Goal: Communication & Community: Share content

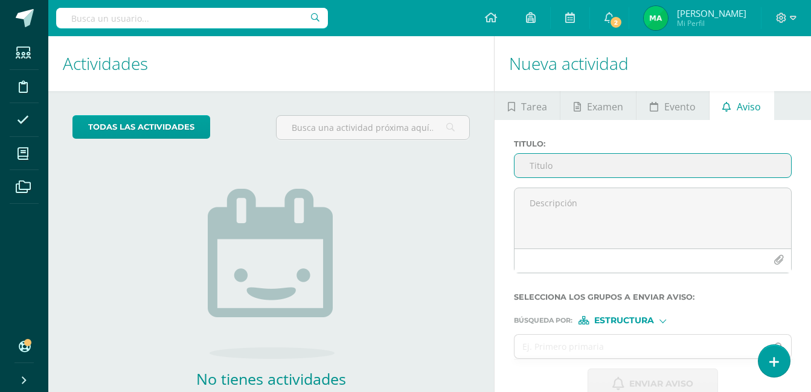
click at [592, 167] on input "Titulo :" at bounding box center [652, 166] width 276 height 24
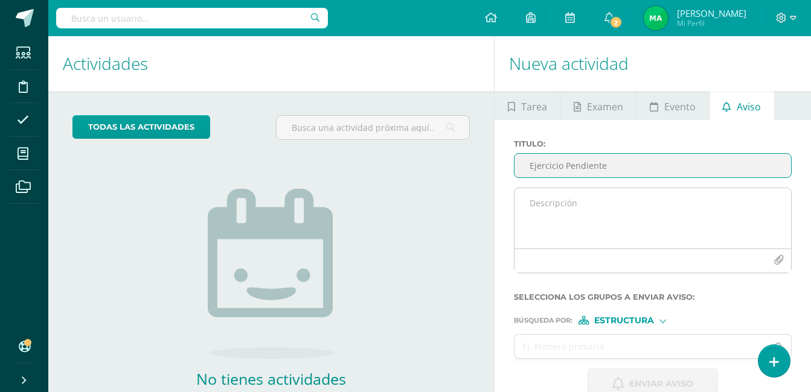
type input "Ejercicio Pendiente"
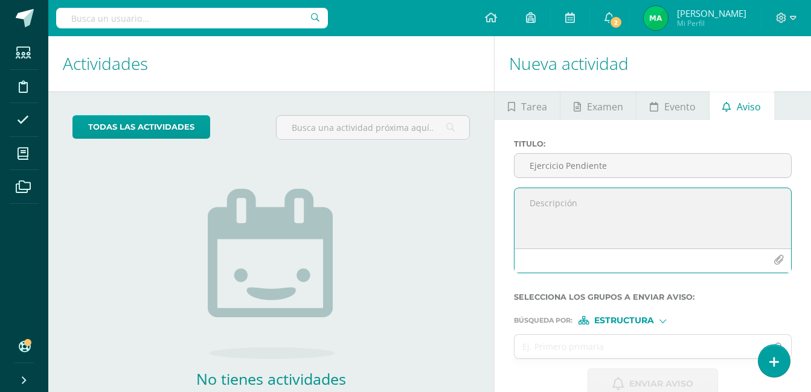
click at [587, 205] on textarea at bounding box center [652, 218] width 276 height 60
drag, startPoint x: 630, startPoint y: 226, endPoint x: 632, endPoint y: 198, distance: 28.5
click at [632, 198] on textarea "Buen dia: Estimado estudiante el dia de hoy no realizaste la actividad en clase," at bounding box center [652, 218] width 276 height 60
click at [589, 227] on textarea "Buen dia: Estimado estudiante el día de hoy no realizaste la actividad en clase," at bounding box center [652, 218] width 276 height 60
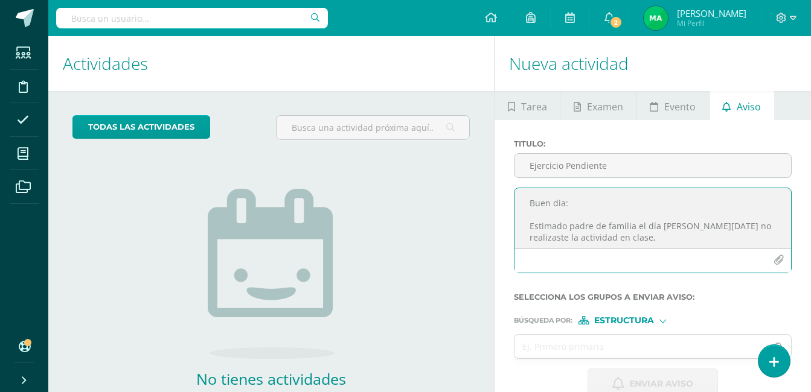
click at [735, 225] on textarea "Buen dia: Estimado padre de familia el día de hoy no realizaste la actividad en…" at bounding box center [652, 218] width 276 height 60
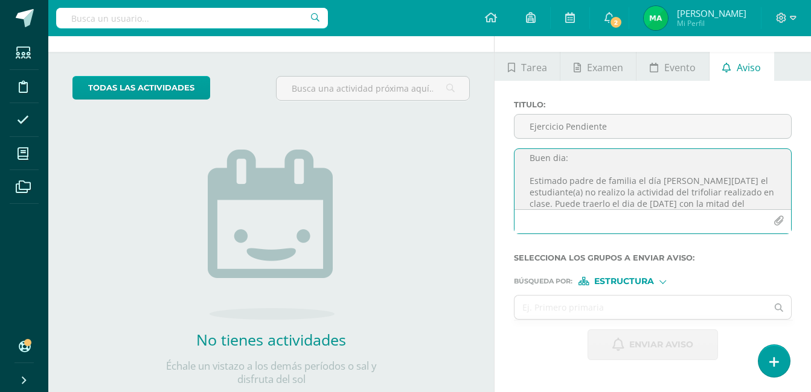
scroll to position [60, 0]
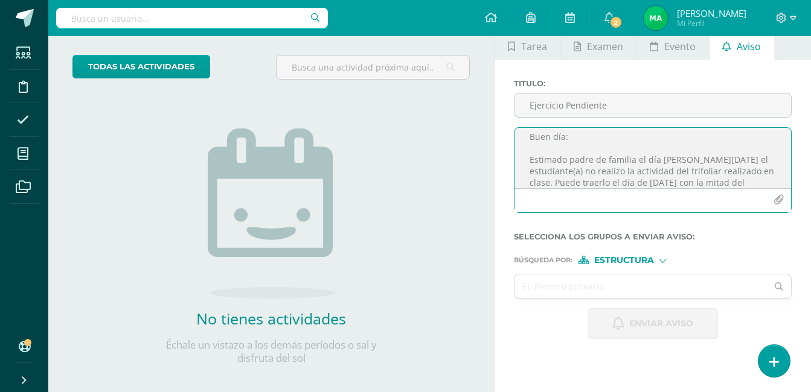
click at [730, 184] on textarea "Buen día: Estimado padre de familia el día de hoy el estudiante(a) no realizo l…" at bounding box center [652, 158] width 276 height 60
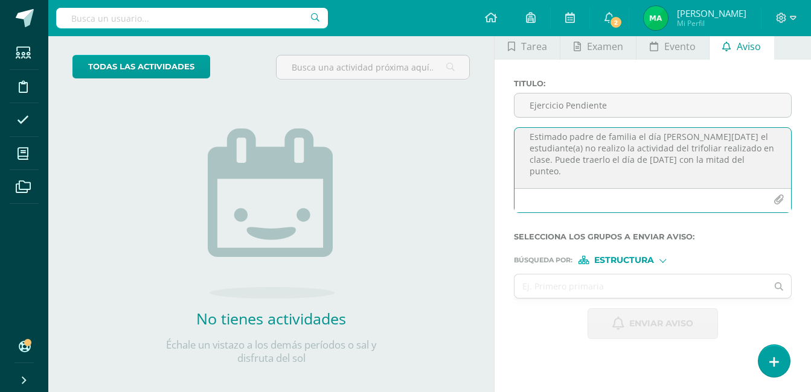
click at [645, 173] on textarea "Buen día: Estimado padre de familia el día de hoy el estudiante(a) no realizo l…" at bounding box center [652, 158] width 276 height 60
click at [668, 136] on textarea "Buen día: Estimado padre de familia el día de hoy el estudiante(a) no realizo l…" at bounding box center [652, 158] width 276 height 60
click at [668, 140] on textarea "Buen día: Estimado padre de familia el día de hoy el estudiante(a) no realizo l…" at bounding box center [652, 158] width 276 height 60
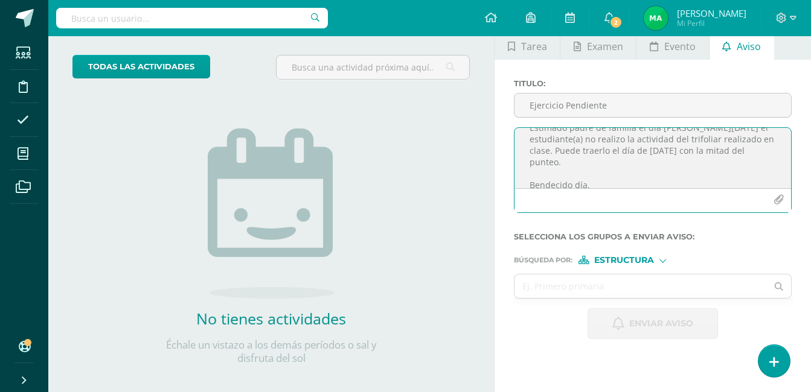
click at [668, 140] on textarea "Buen día: Estimado padre de familia el día de hoy el estudiante(a) no realizo l…" at bounding box center [652, 158] width 276 height 60
click at [662, 168] on textarea "Buen día: Estimado padre de familia el día de hoy el estudiante(a) no realizo l…" at bounding box center [652, 158] width 276 height 60
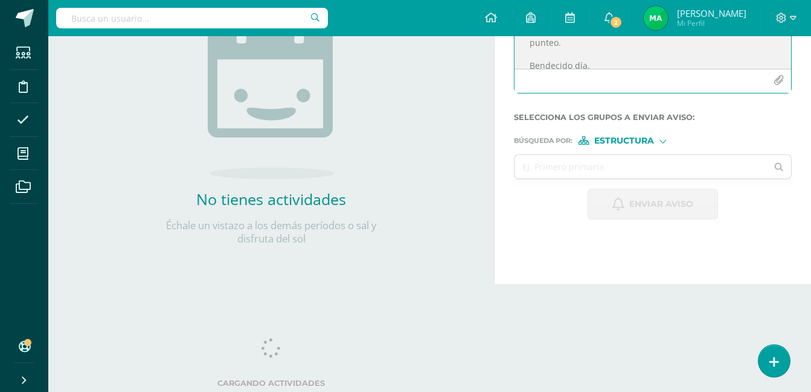
scroll to position [120, 0]
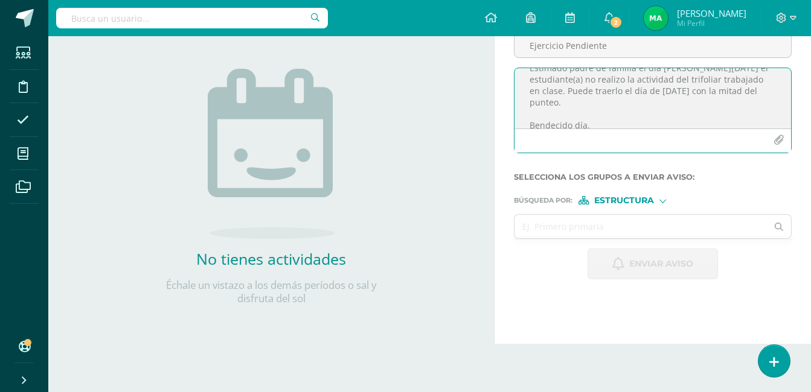
type textarea "Buen día: Estimado padre de familia el día de hoy el estudiante(a) no realizo l…"
click at [662, 205] on form "Titulo : Ejercicio Pendiente Buen día: Estimado padre de familia el día de hoy …" at bounding box center [653, 149] width 278 height 260
click at [656, 199] on div "Estructura" at bounding box center [623, 200] width 91 height 8
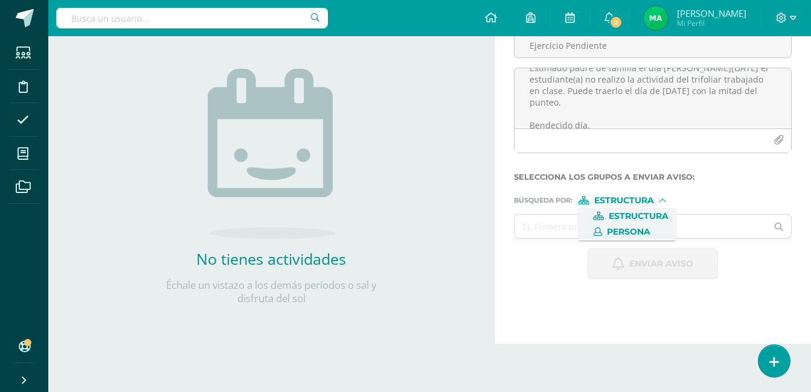
click at [634, 232] on span "Persona" at bounding box center [628, 232] width 43 height 7
click at [592, 231] on input "text" at bounding box center [640, 227] width 252 height 24
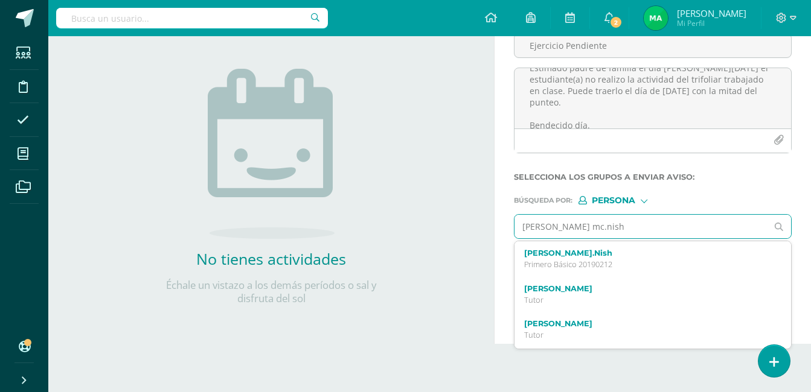
type input "mendez mc.nish"
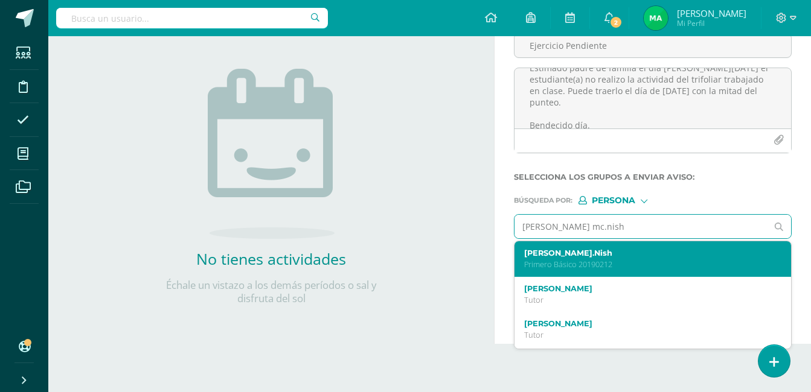
click at [561, 257] on label "Joaquín Mario Alberto Méndez Mc.Nish" at bounding box center [647, 253] width 246 height 9
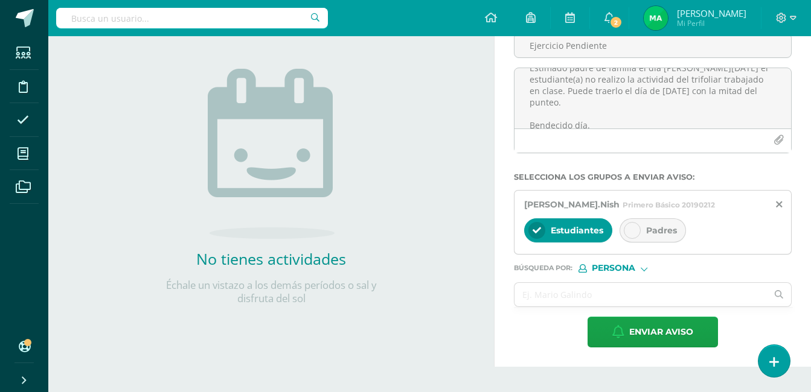
click at [636, 239] on div at bounding box center [632, 230] width 17 height 17
click at [575, 307] on input "text" at bounding box center [640, 295] width 252 height 24
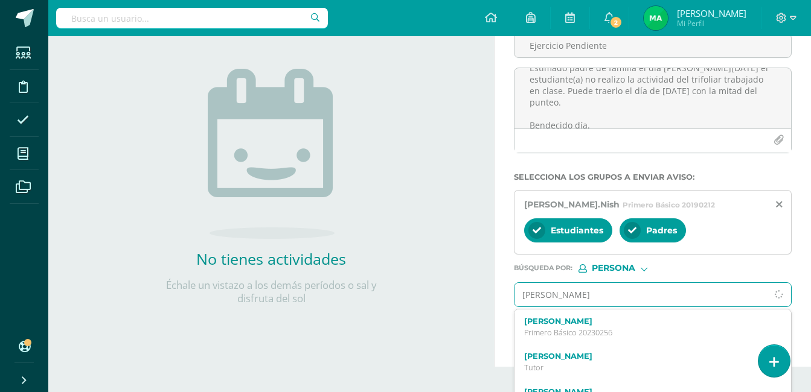
type input "Quiñonez barrientos fatima"
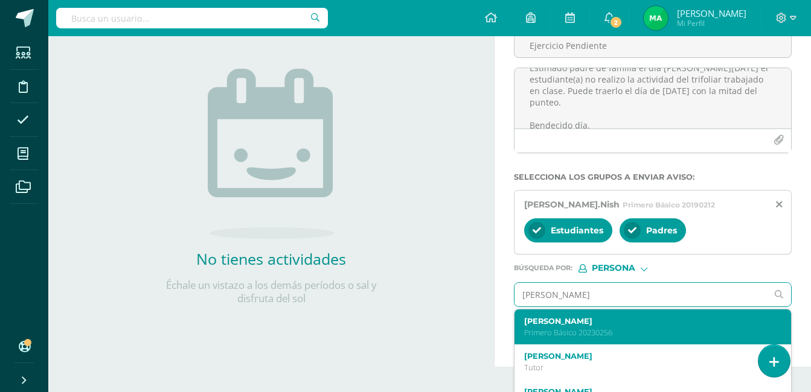
click at [607, 338] on p "Primero Básico 20230256" at bounding box center [647, 333] width 246 height 10
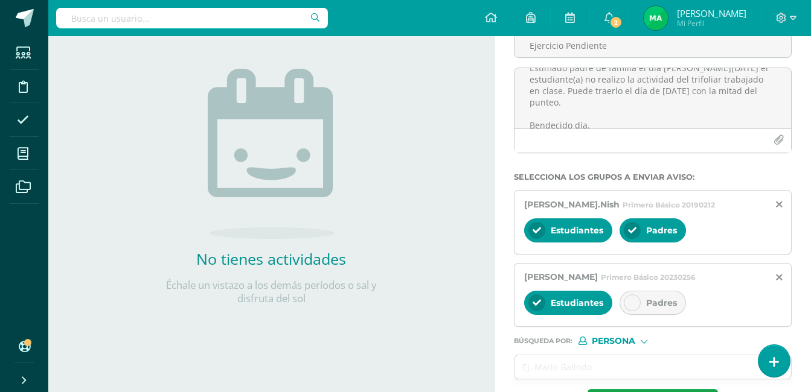
click at [633, 312] on div at bounding box center [632, 303] width 17 height 17
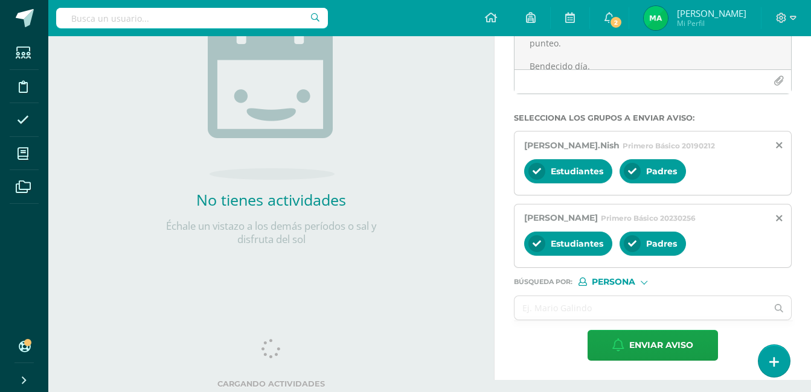
scroll to position [190, 0]
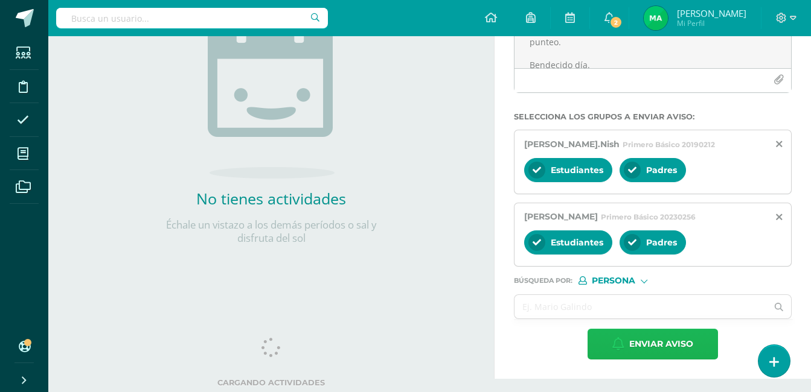
click at [672, 356] on span "Enviar aviso" at bounding box center [661, 345] width 64 height 30
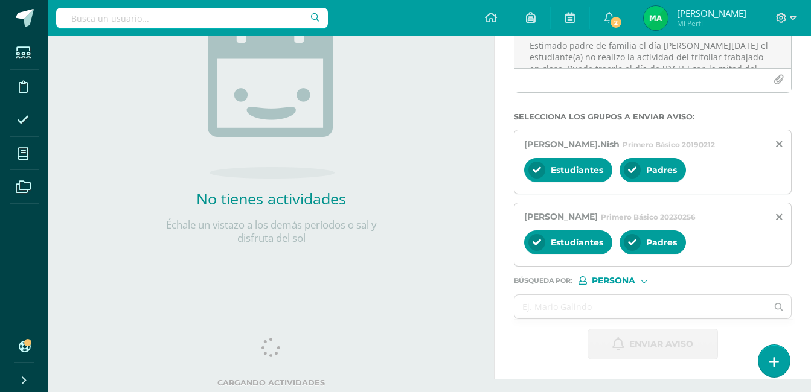
scroll to position [181, 0]
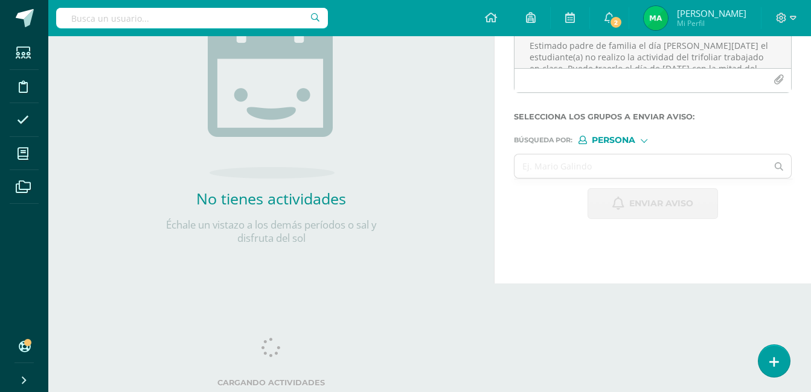
click at [23, 345] on icon at bounding box center [24, 347] width 10 height 12
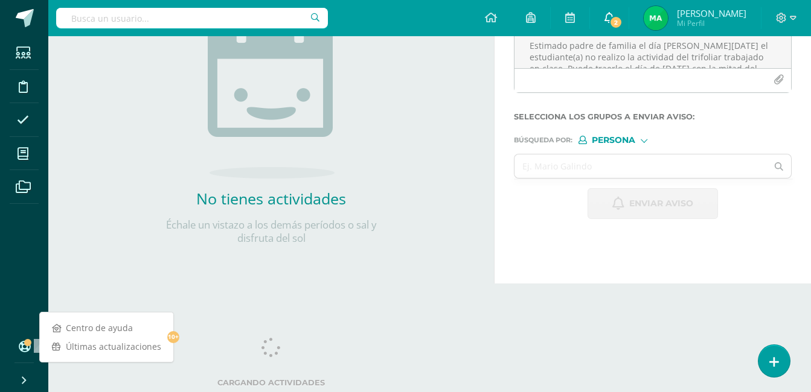
click at [614, 18] on icon at bounding box center [609, 17] width 10 height 11
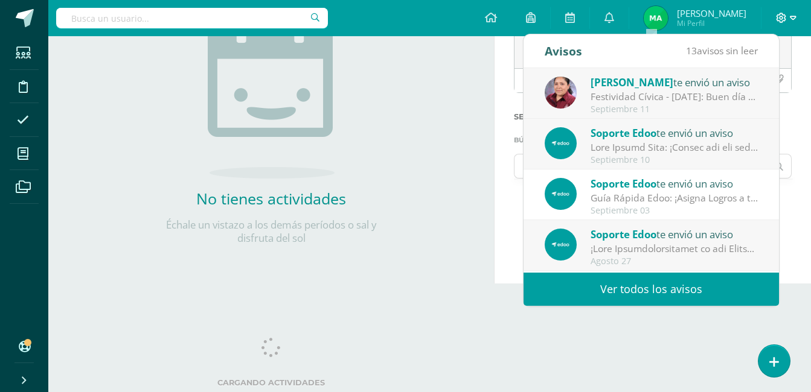
click at [776, 16] on div at bounding box center [786, 18] width 50 height 36
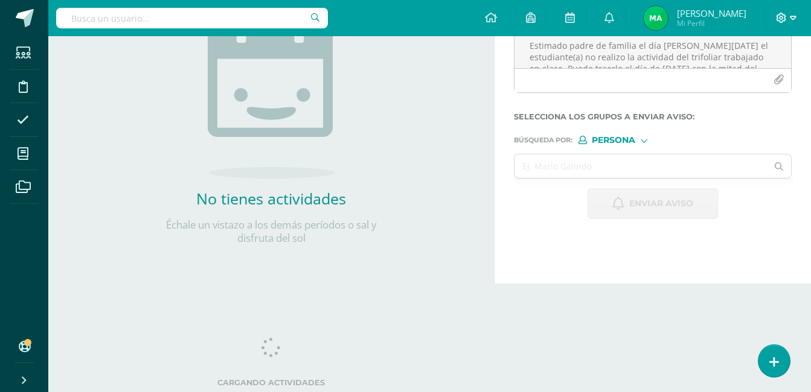
click at [785, 18] on icon at bounding box center [781, 18] width 11 height 11
click at [760, 66] on span "Configuración" at bounding box center [755, 64] width 56 height 11
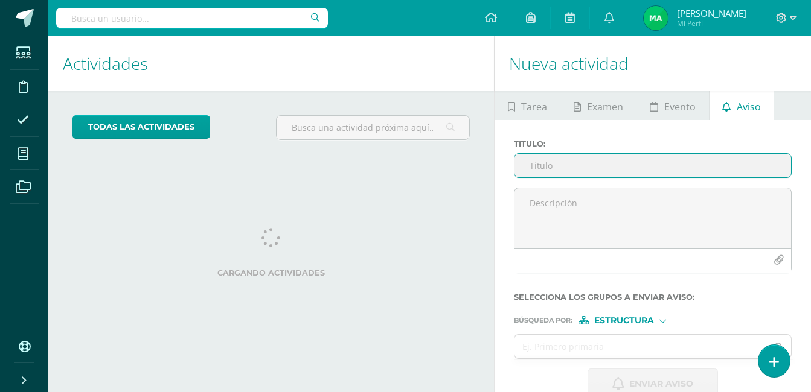
click at [586, 165] on input "Titulo :" at bounding box center [652, 166] width 276 height 24
type input "e"
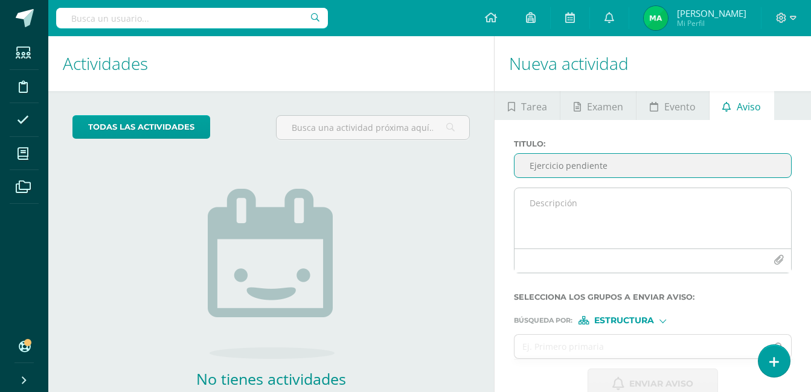
type input "Ejercicio pendiente"
click at [584, 193] on textarea at bounding box center [652, 218] width 276 height 60
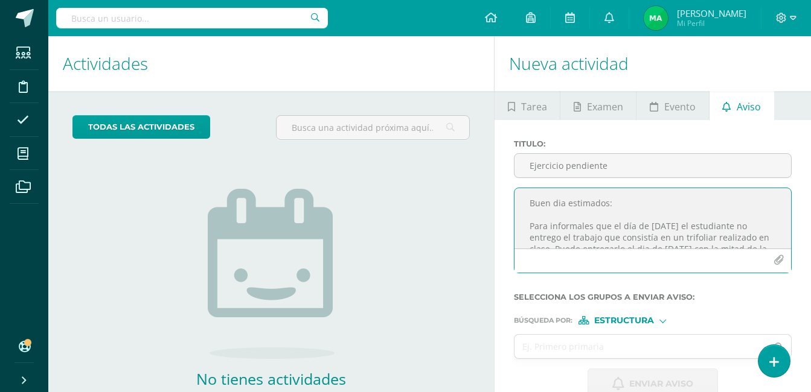
click at [661, 225] on textarea "Buen dia estimados: Para informales que el día de ayer el estudiante no entrego…" at bounding box center [652, 218] width 276 height 60
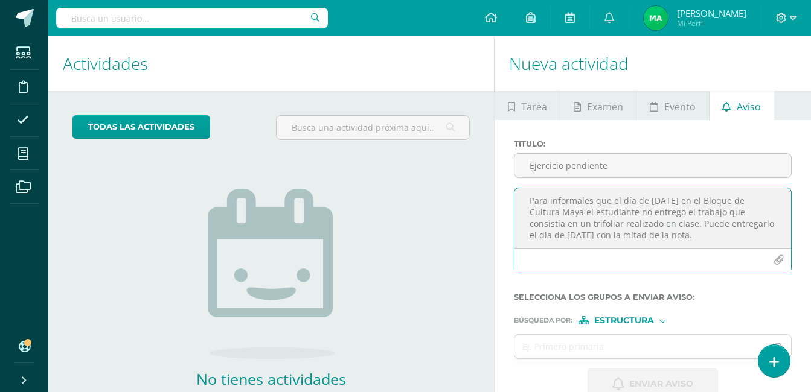
scroll to position [50, 0]
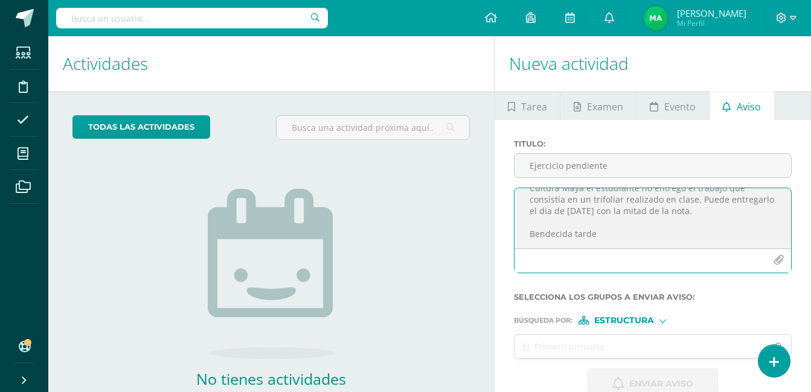
drag, startPoint x: 735, startPoint y: 199, endPoint x: 750, endPoint y: 193, distance: 16.3
click at [750, 193] on textarea "Buen dia estimados: Para informales que el día de ayer en el Bloque de Cultura …" at bounding box center [652, 218] width 276 height 60
click at [569, 201] on textarea "Buen dia estimados: Para informales que el día de ayer en el Bloque de Cultura …" at bounding box center [652, 218] width 276 height 60
click at [618, 229] on textarea "Buen dia estimados: Para informales que el día de ayer en el Bloque de Cultura …" at bounding box center [652, 218] width 276 height 60
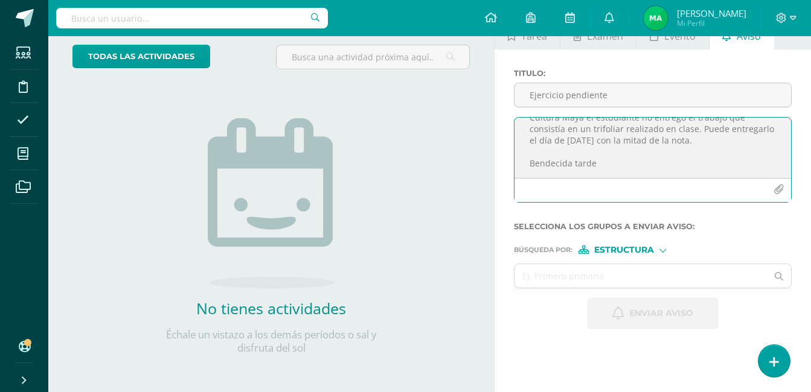
scroll to position [72, 0]
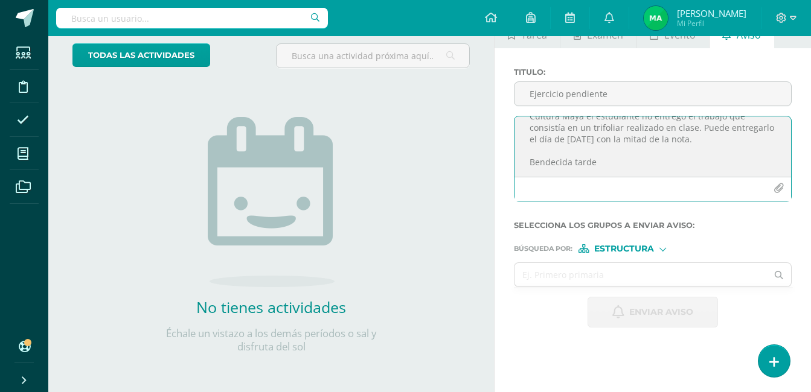
type textarea "Buen dia estimados: Para informales que el día de ayer en el Bloque de Cultura …"
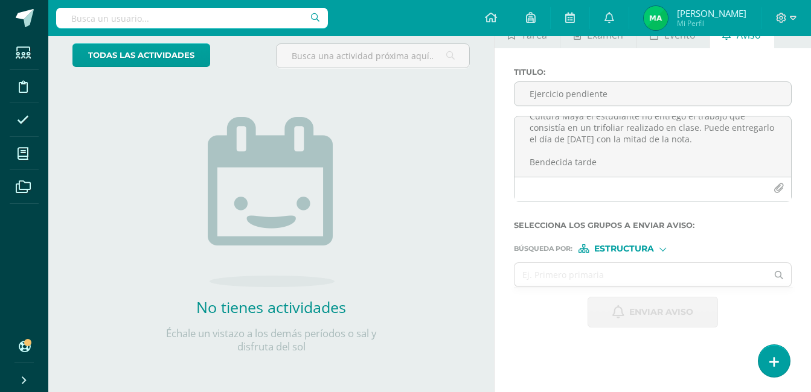
click at [659, 253] on form "Titulo : Ejercicio pendiente Buen dia estimados: Para informales que el día de …" at bounding box center [653, 198] width 278 height 260
click at [660, 248] on div at bounding box center [662, 248] width 7 height 7
click at [650, 281] on span "Persona" at bounding box center [628, 280] width 43 height 7
click at [585, 276] on input "text" at bounding box center [640, 275] width 252 height 24
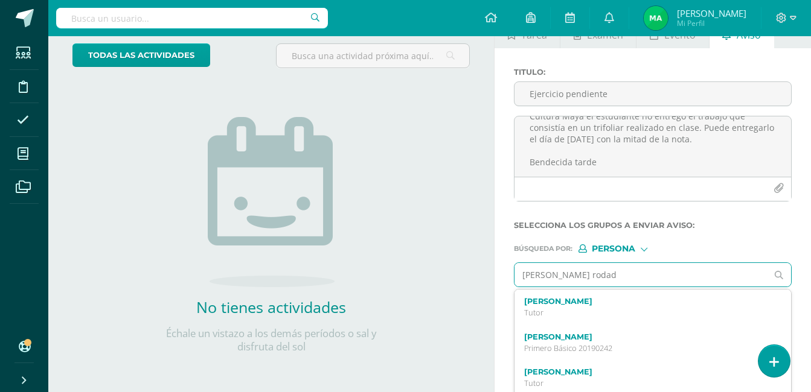
click at [622, 276] on input "hernandez rodad" at bounding box center [640, 275] width 252 height 24
type input "h"
type input "grijalva escobar andres nicolas"
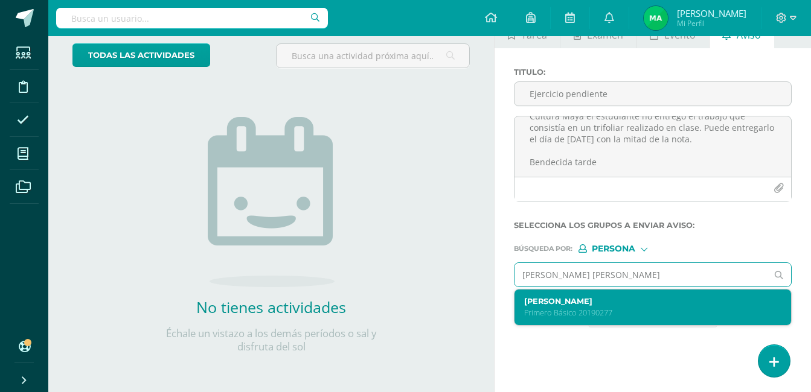
click at [655, 308] on p "Primero Básico 20190277" at bounding box center [647, 313] width 246 height 10
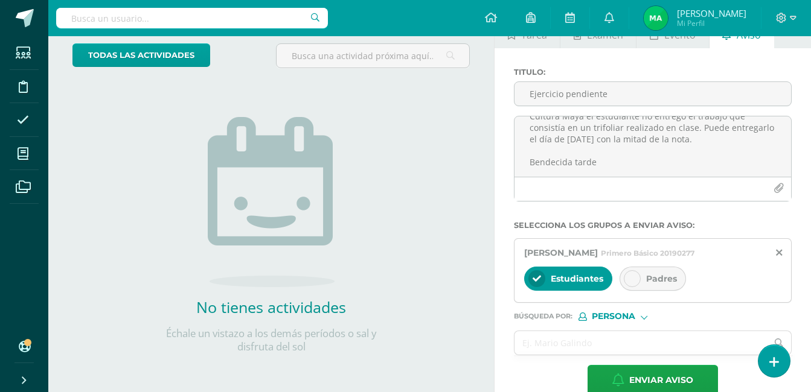
click at [636, 281] on div at bounding box center [632, 278] width 17 height 17
click at [569, 336] on input "text" at bounding box center [640, 343] width 252 height 24
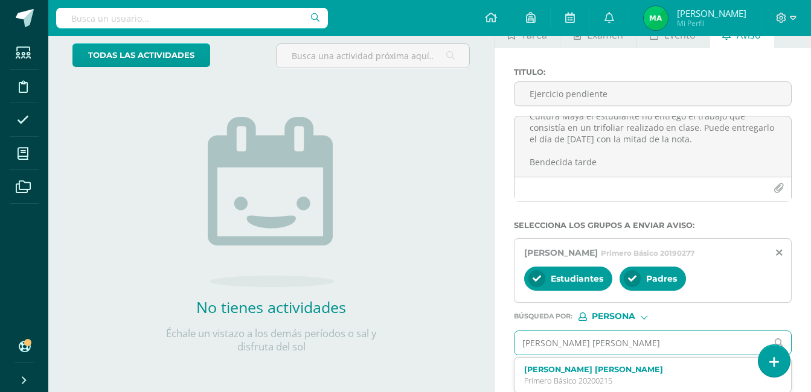
type input "morales monzon david noe alejandro"
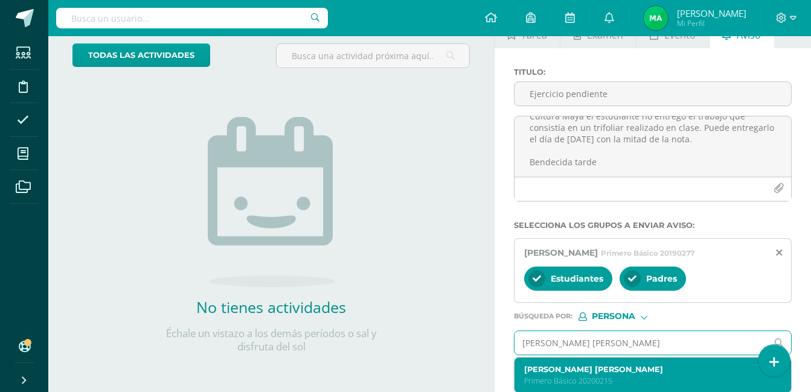
click at [598, 377] on p "Primero Básico 20200215" at bounding box center [647, 381] width 246 height 10
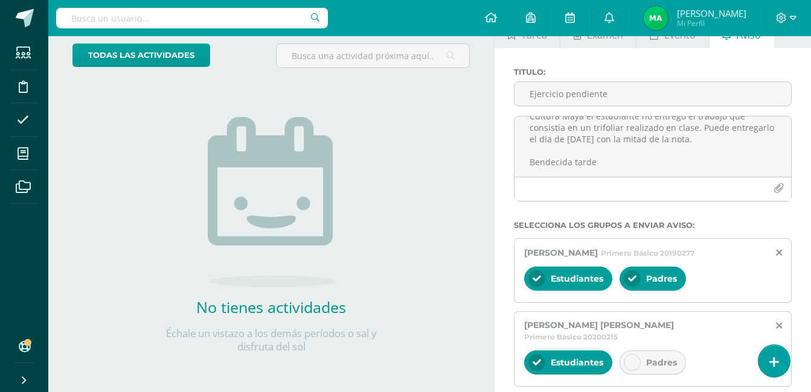
click at [636, 363] on icon at bounding box center [632, 363] width 8 height 8
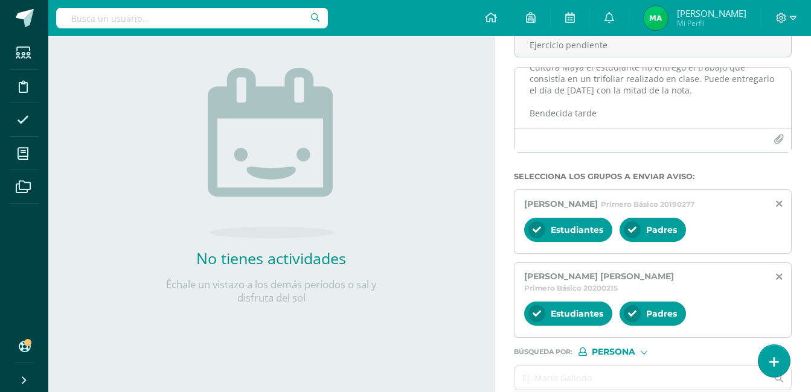
scroll to position [179, 0]
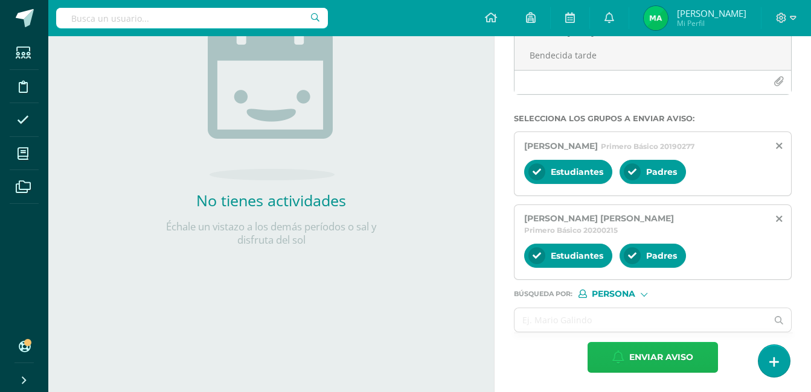
click at [657, 361] on span "Enviar aviso" at bounding box center [661, 358] width 64 height 30
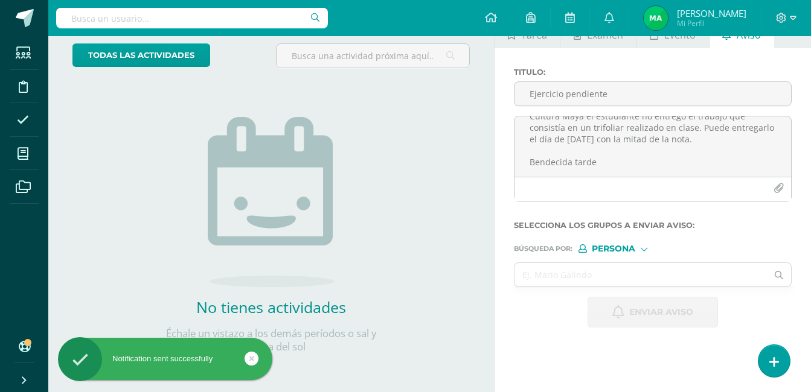
scroll to position [0, 0]
